Goal: Task Accomplishment & Management: Manage account settings

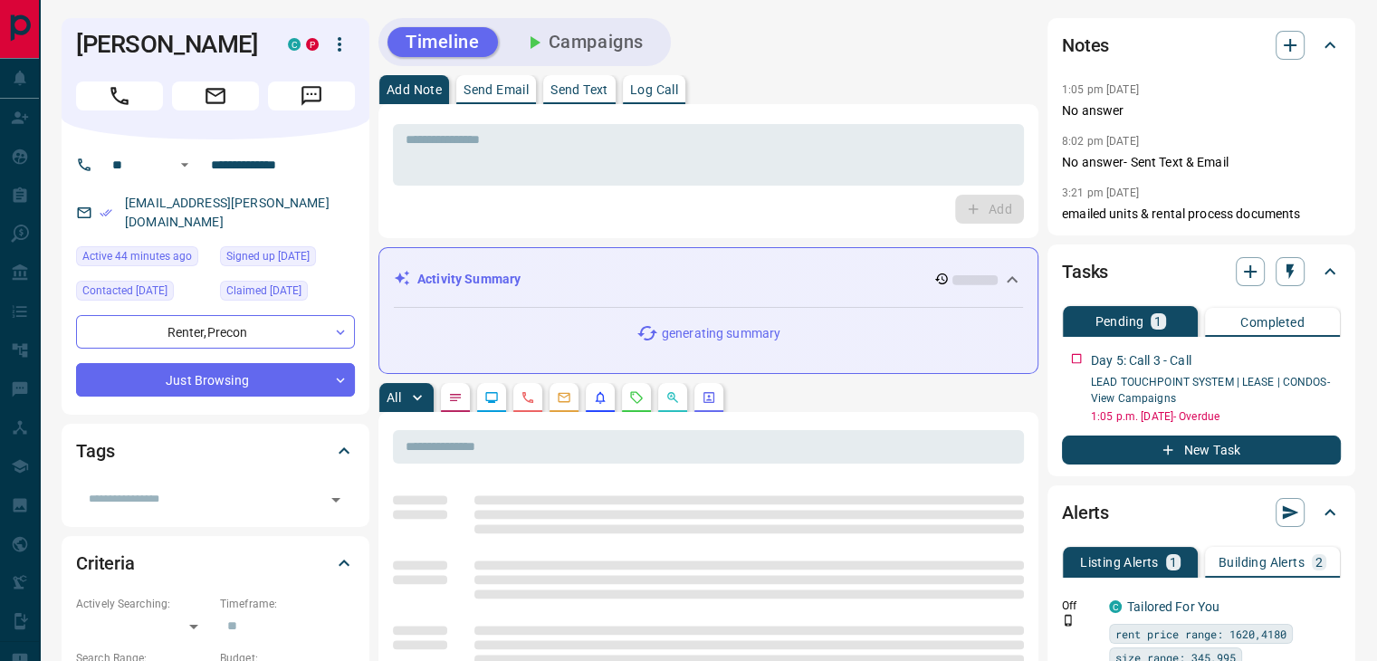
click at [337, 40] on icon "button" at bounding box center [340, 44] width 22 height 22
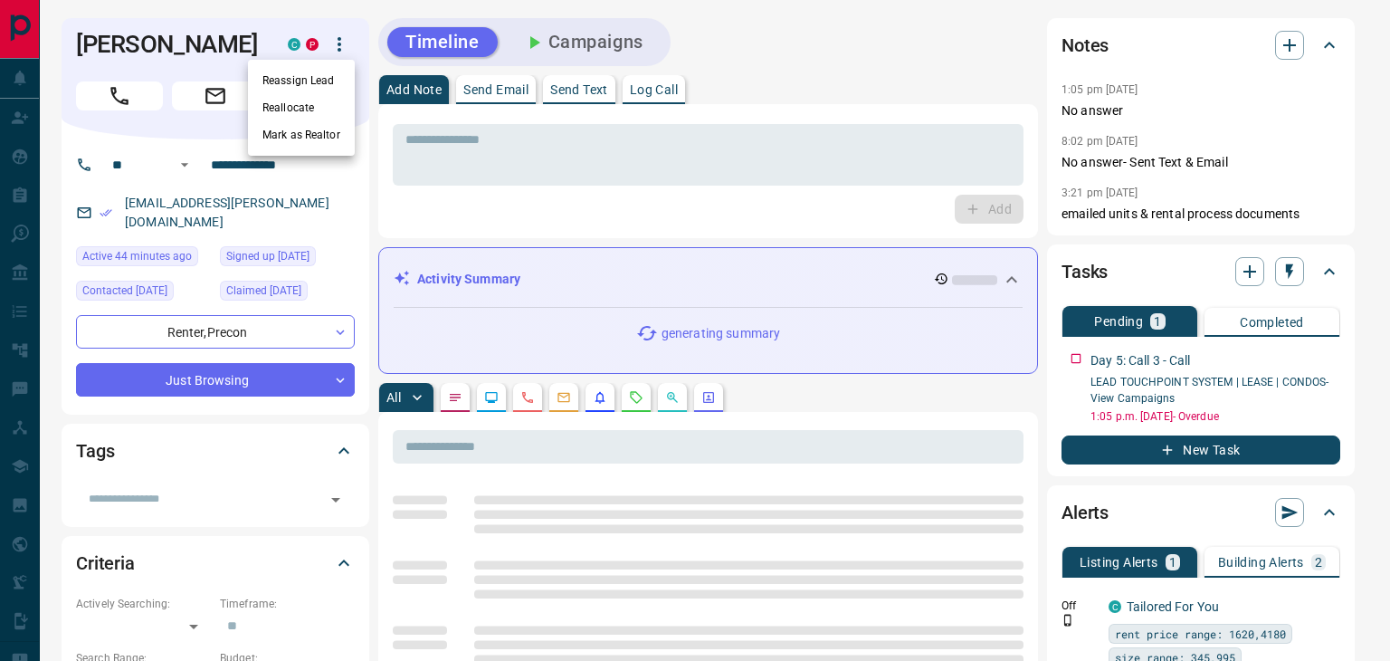
click at [304, 82] on li "Reassign Lead" at bounding box center [301, 80] width 107 height 27
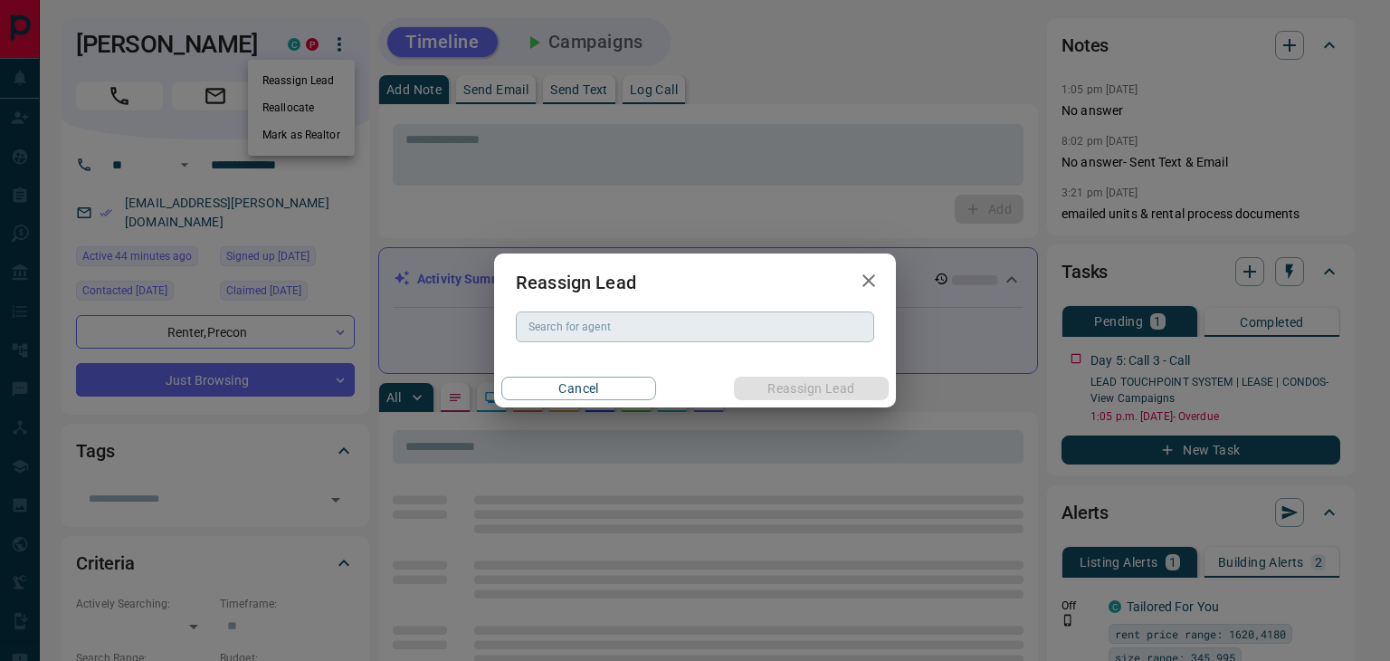
click at [582, 327] on div "Search for agent Search for agent" at bounding box center [695, 326] width 358 height 31
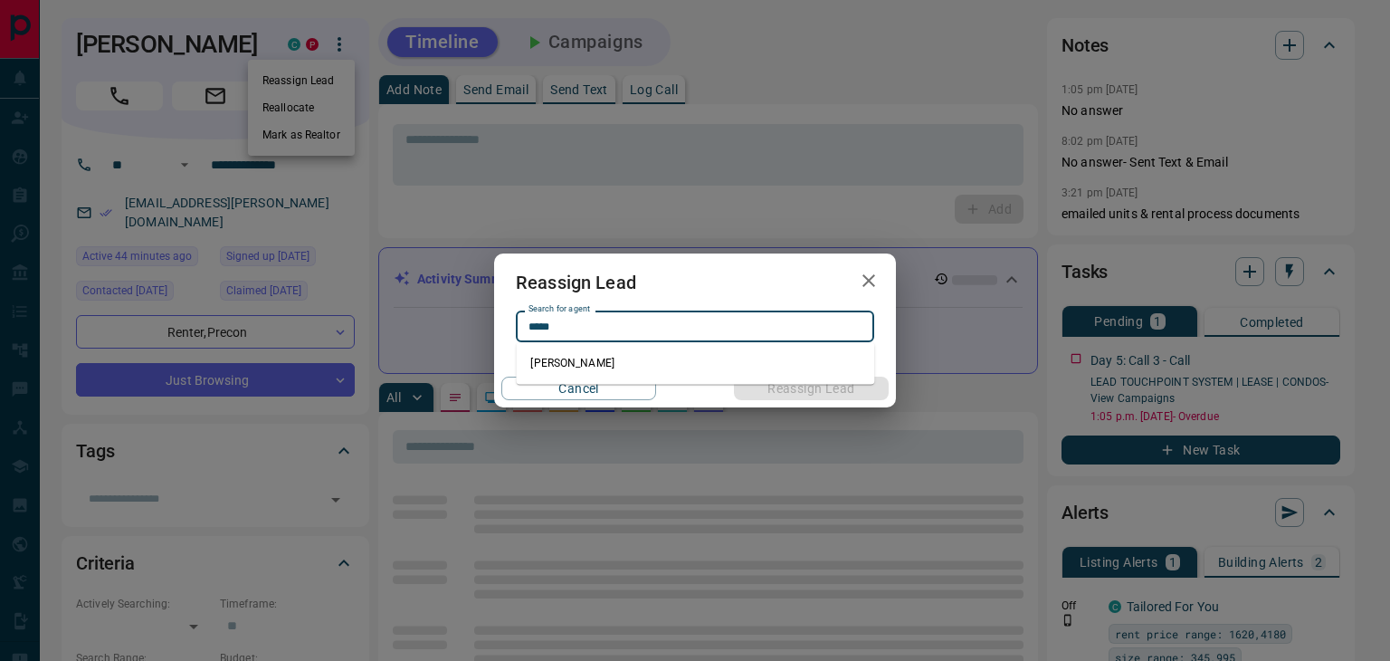
click at [597, 366] on li "[PERSON_NAME]" at bounding box center [695, 362] width 358 height 27
type input "**********"
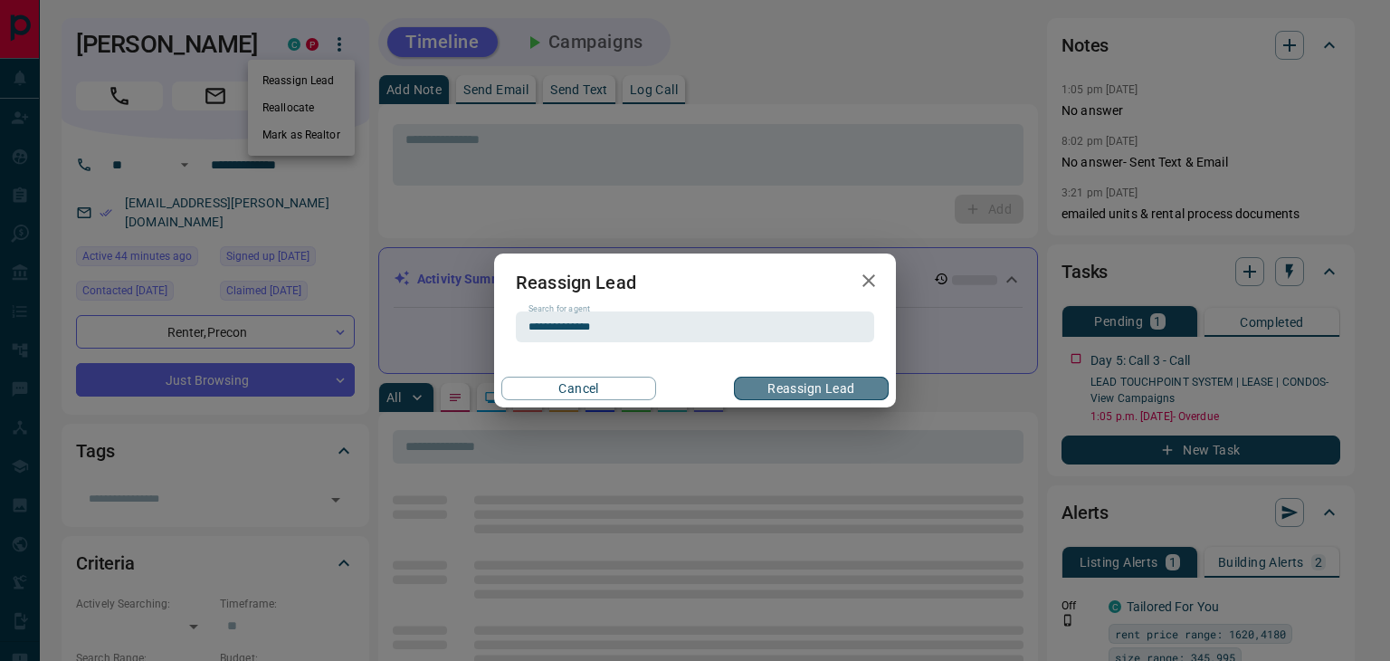
click at [794, 386] on button "Reassign Lead" at bounding box center [811, 389] width 155 height 24
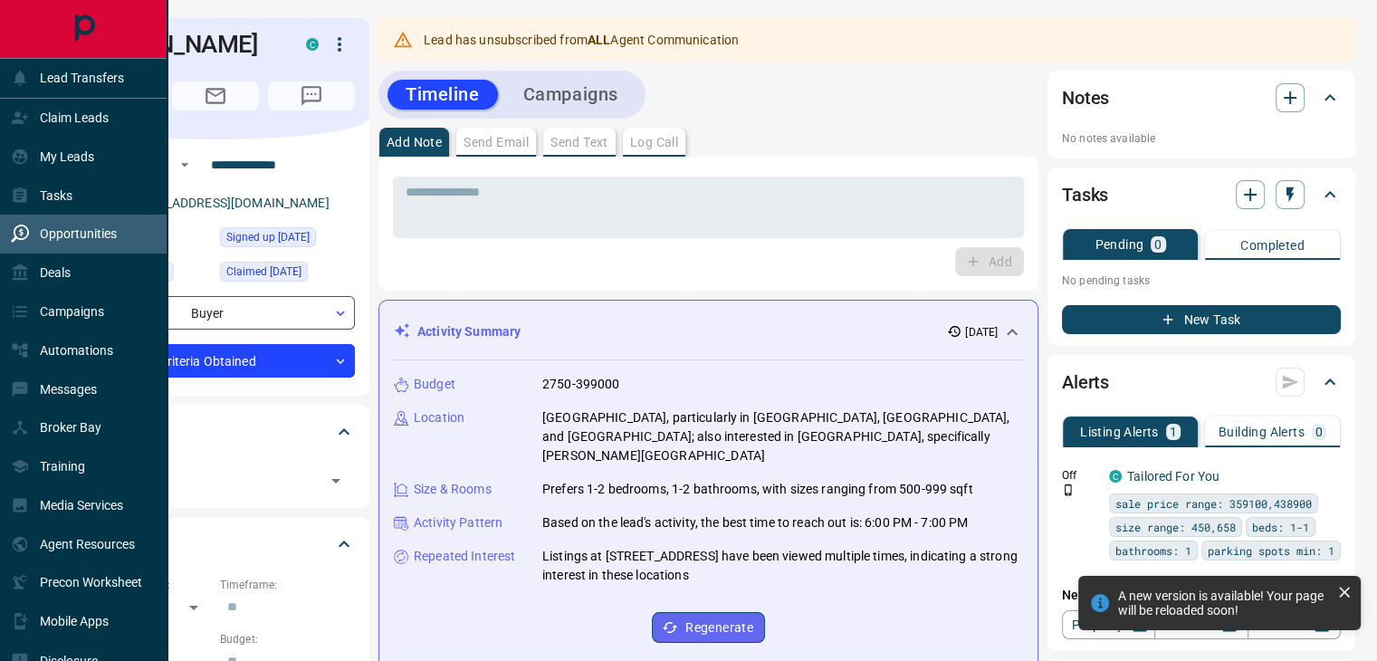
click at [72, 228] on div "Opportunities" at bounding box center [64, 234] width 106 height 30
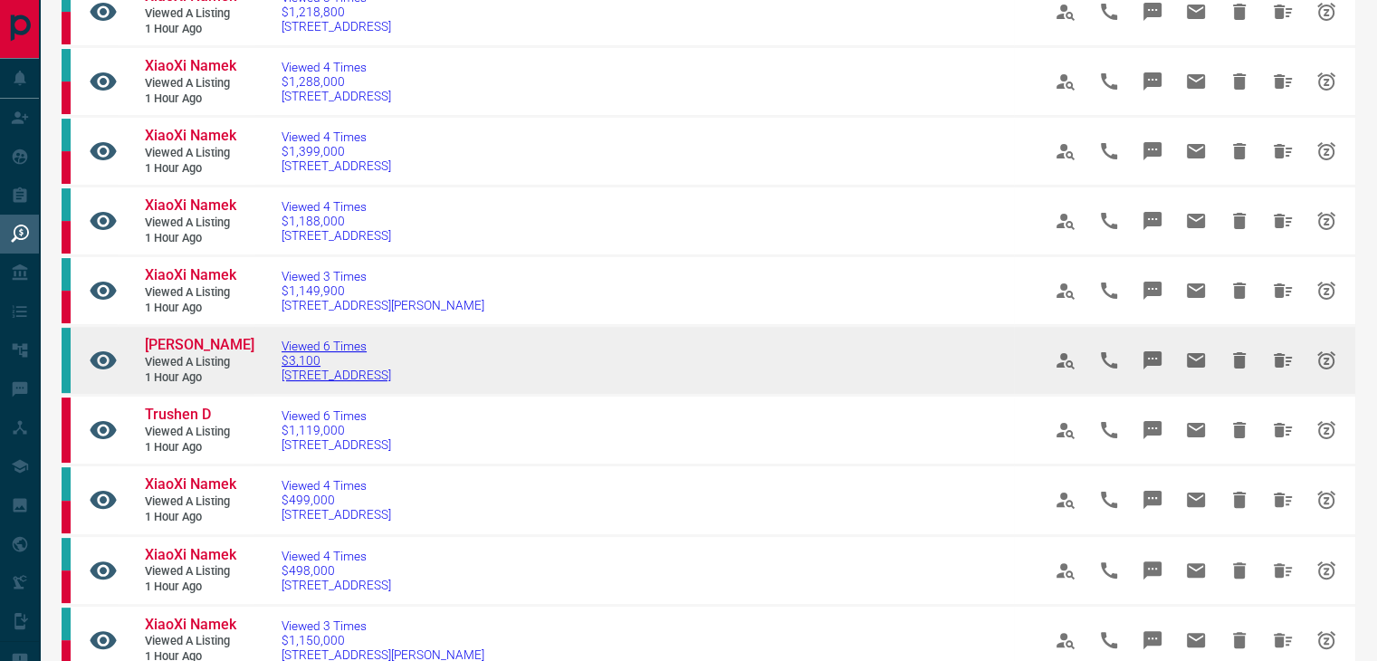
scroll to position [436, 0]
